Goal: Task Accomplishment & Management: Complete application form

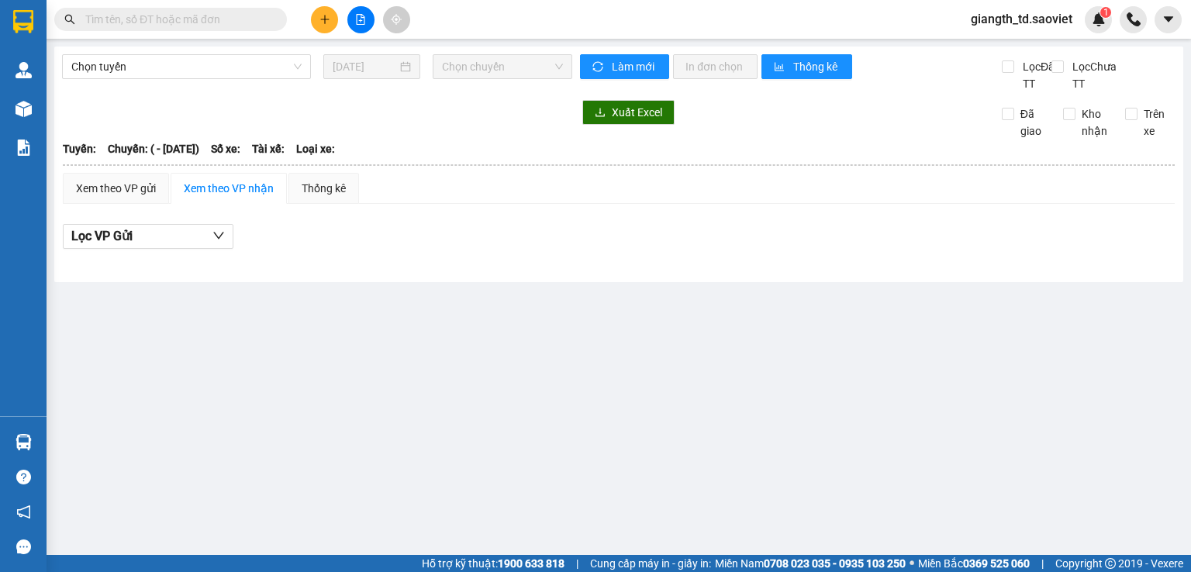
type input "[DATE]"
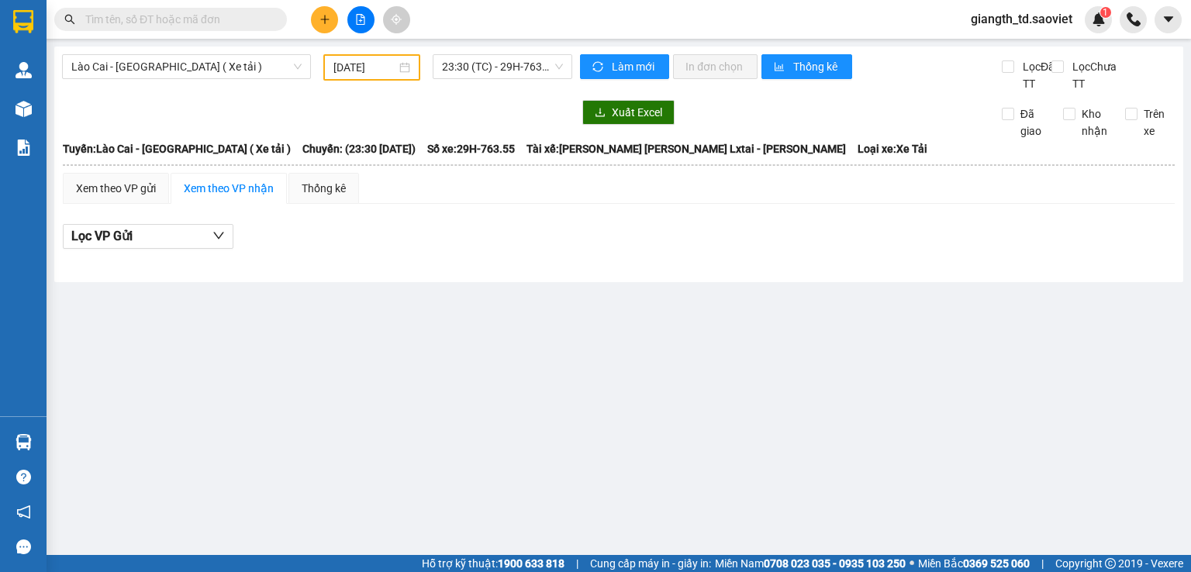
click at [171, 19] on input "text" at bounding box center [176, 19] width 183 height 17
paste input "0943582489"
type input "0943582489"
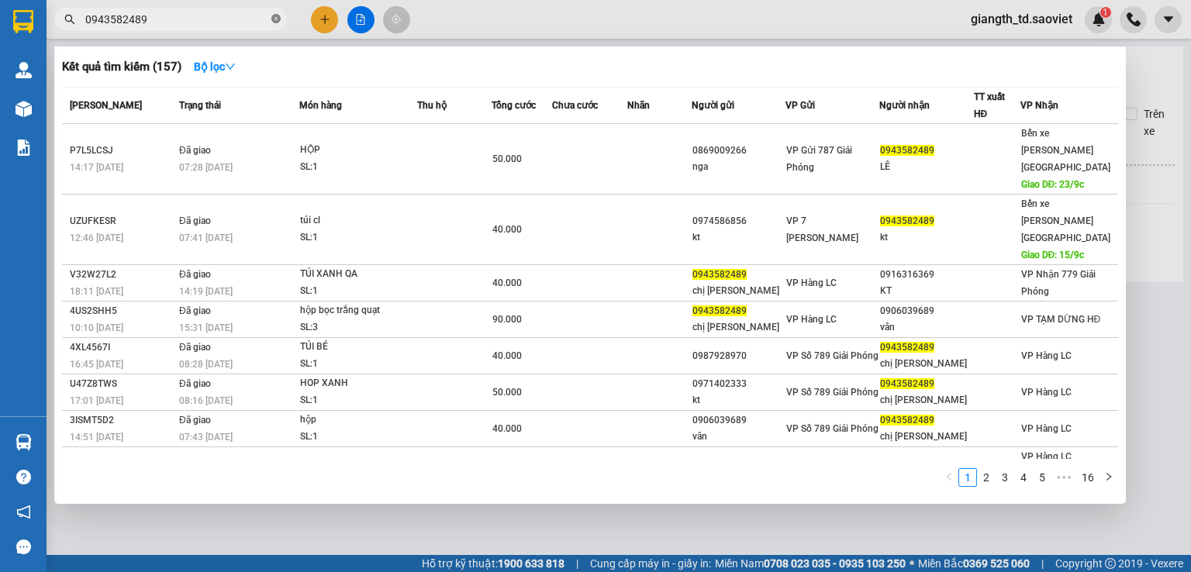
click at [275, 20] on icon "close-circle" at bounding box center [275, 18] width 9 height 9
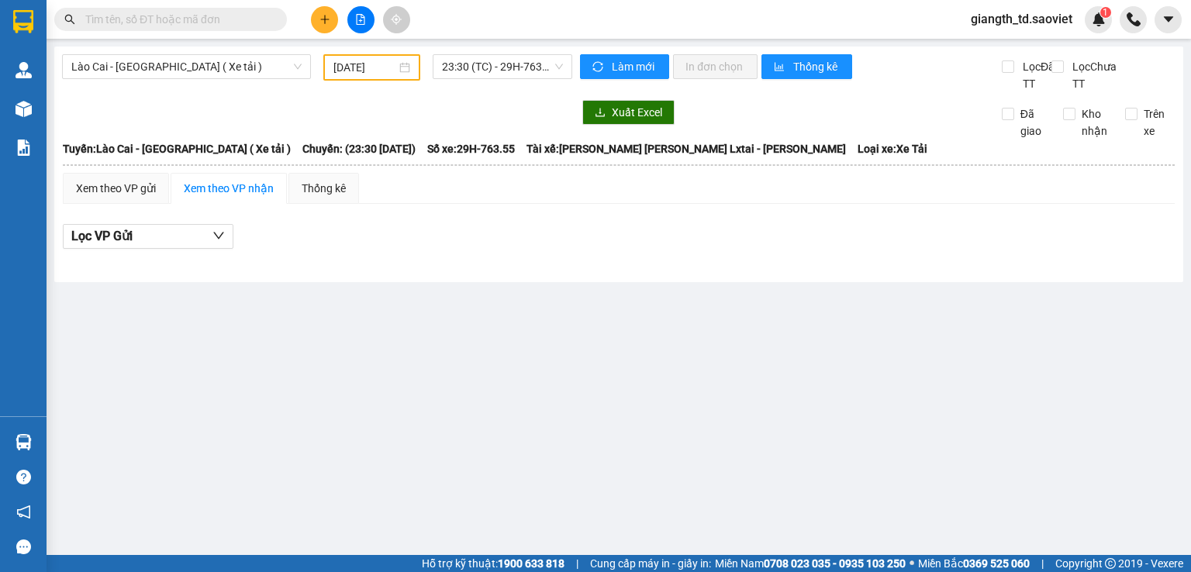
paste input "0978673887Hải"
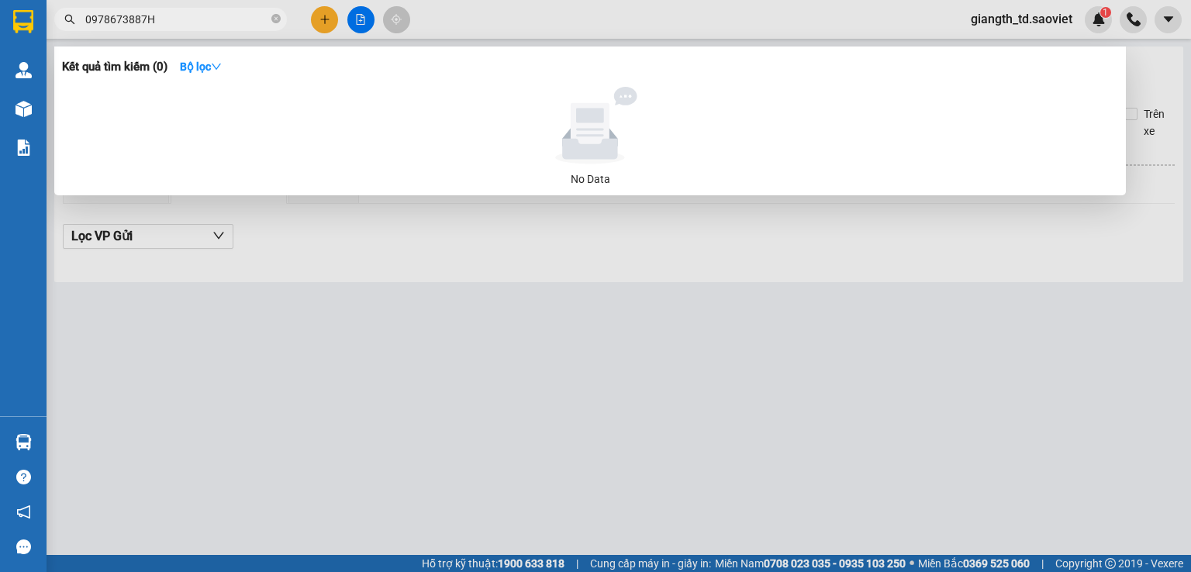
type input "0978673887"
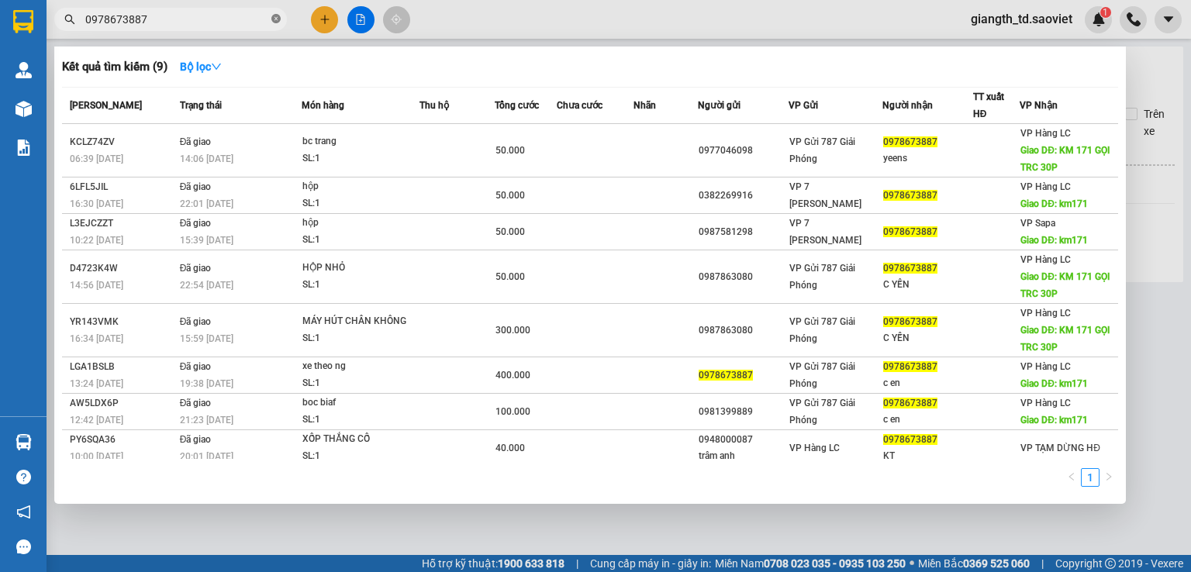
click at [274, 20] on icon "close-circle" at bounding box center [275, 18] width 9 height 9
type input "0978673887"
click at [459, 10] on div at bounding box center [595, 286] width 1191 height 572
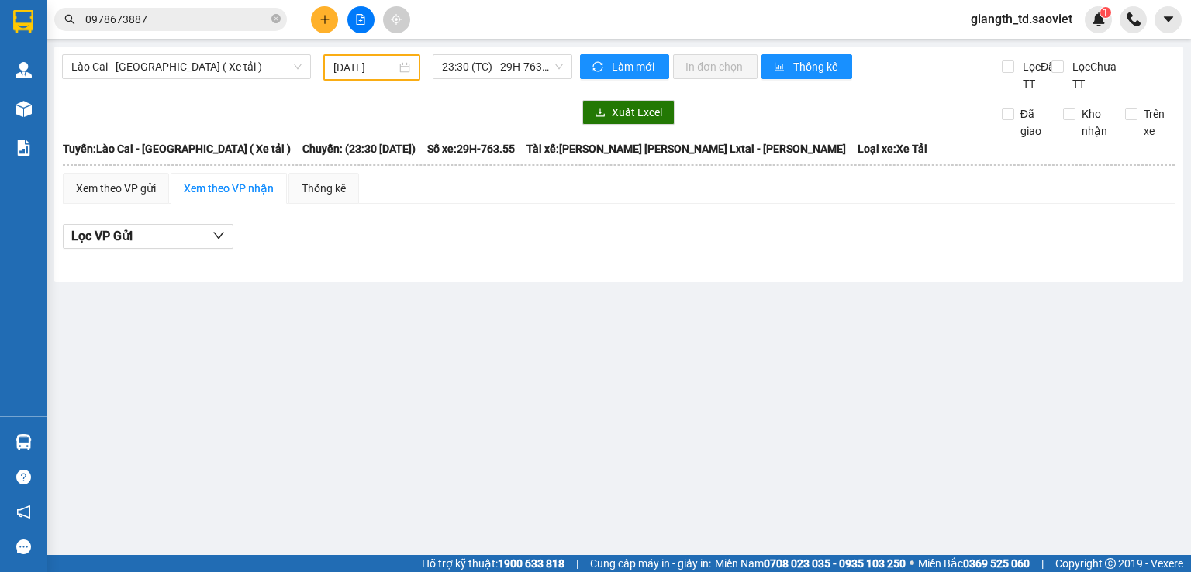
click at [175, 22] on input "0978673887" at bounding box center [176, 19] width 183 height 17
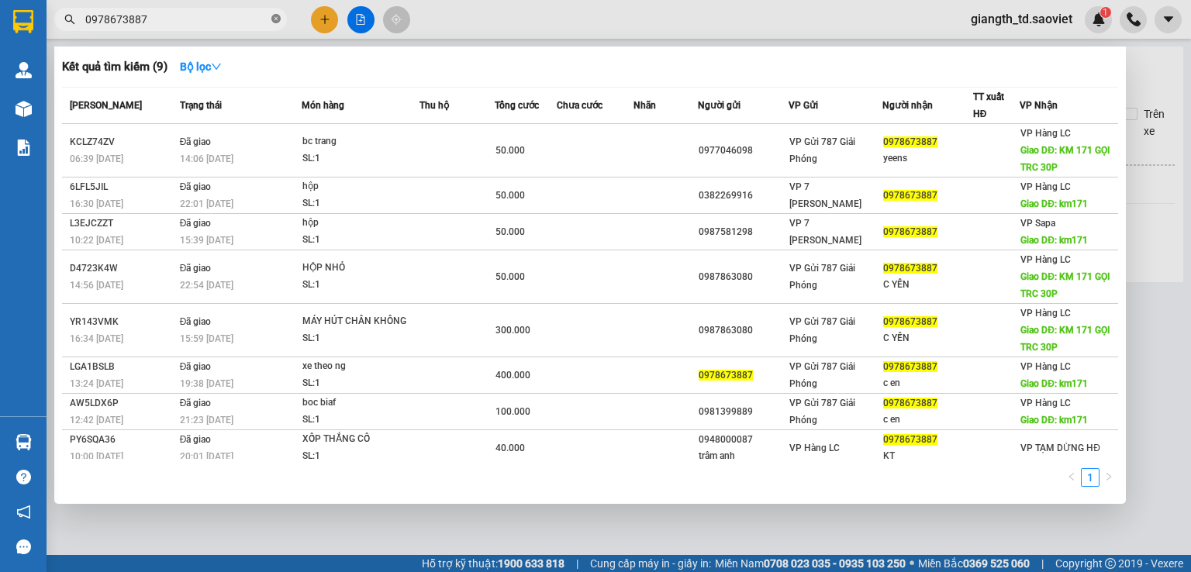
click at [275, 12] on span at bounding box center [275, 19] width 9 height 15
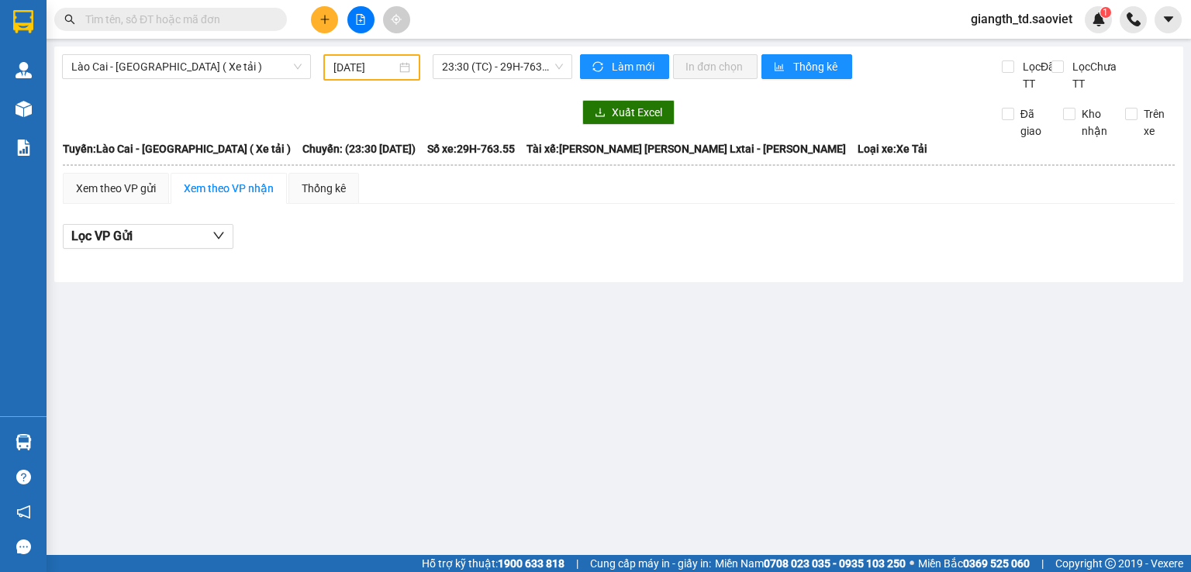
click at [193, 16] on input "text" at bounding box center [176, 19] width 183 height 17
click at [140, 19] on input "text" at bounding box center [176, 19] width 183 height 17
